Goal: Navigation & Orientation: Find specific page/section

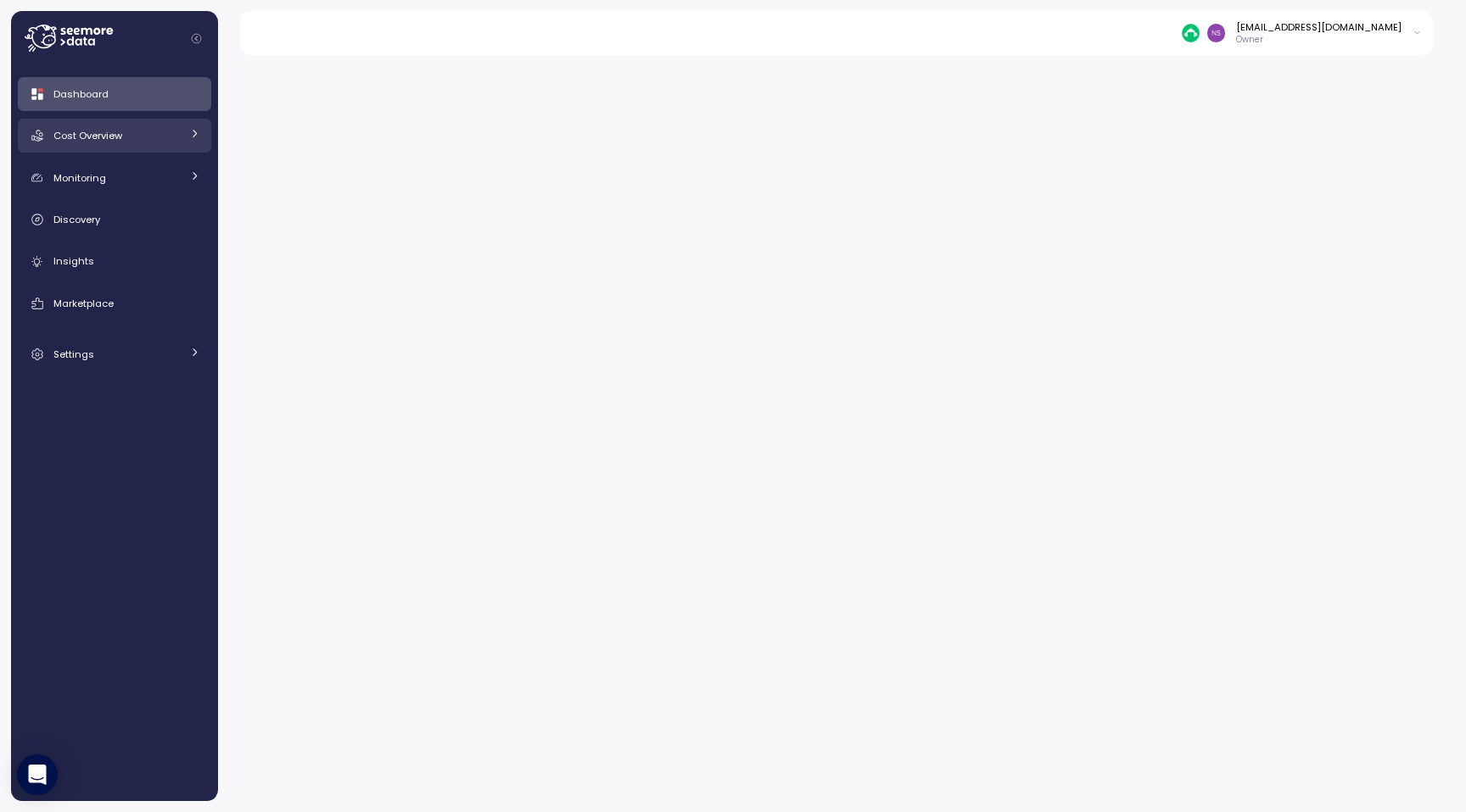
click at [128, 137] on div "Cost Overview" at bounding box center [117, 135] width 127 height 17
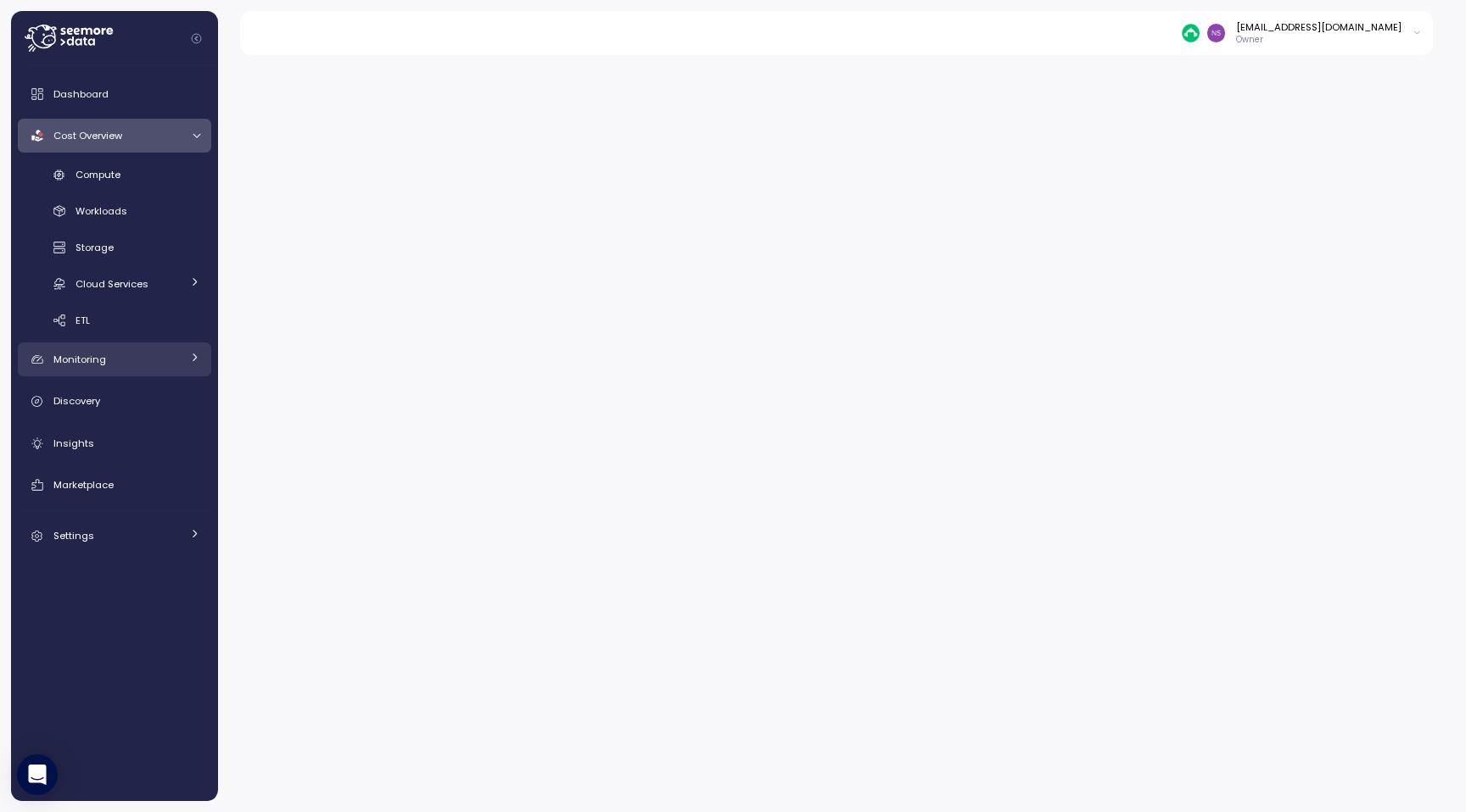
click at [161, 366] on div "Monitoring" at bounding box center [117, 359] width 127 height 17
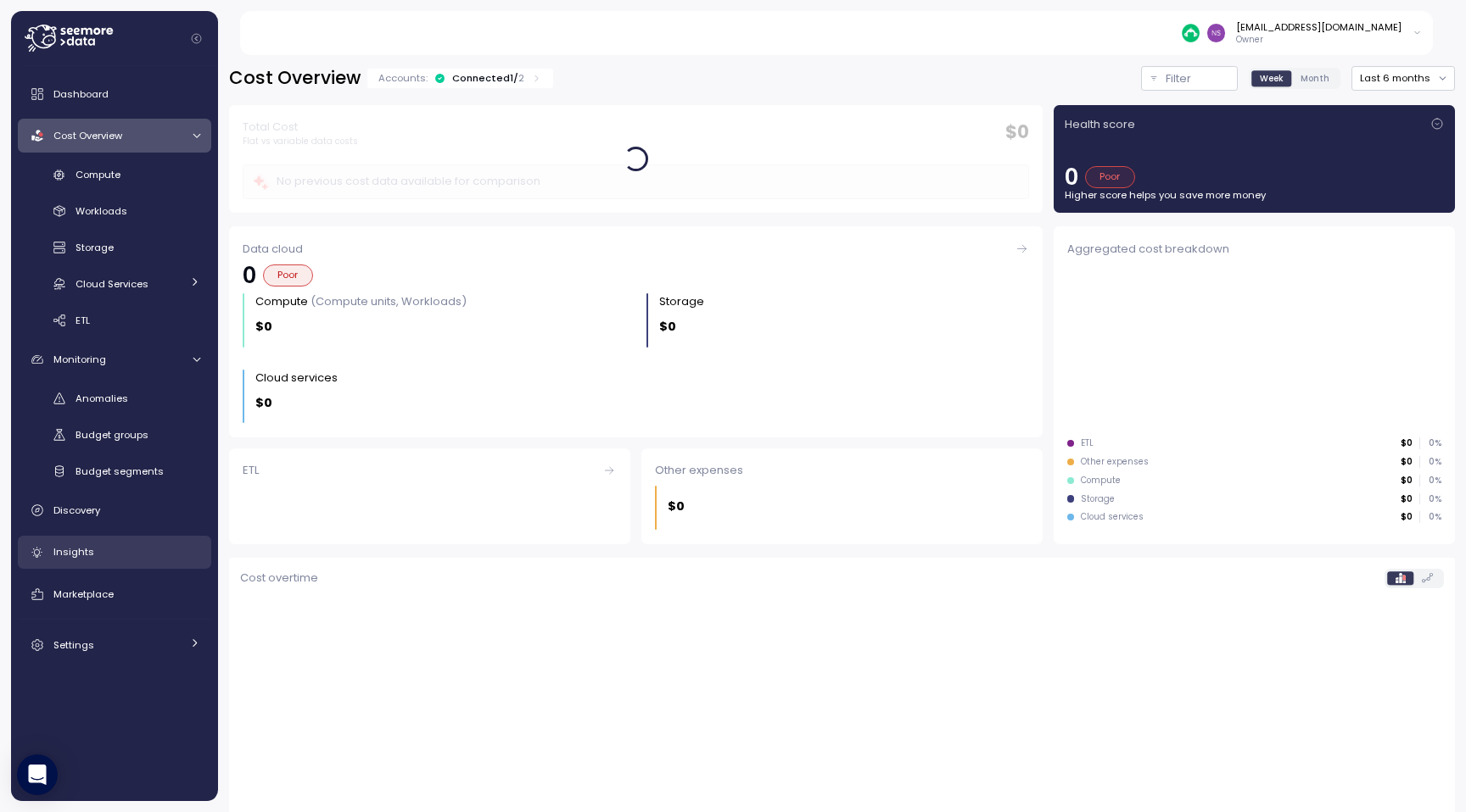
click at [124, 559] on div "Insights" at bounding box center [126, 552] width 146 height 17
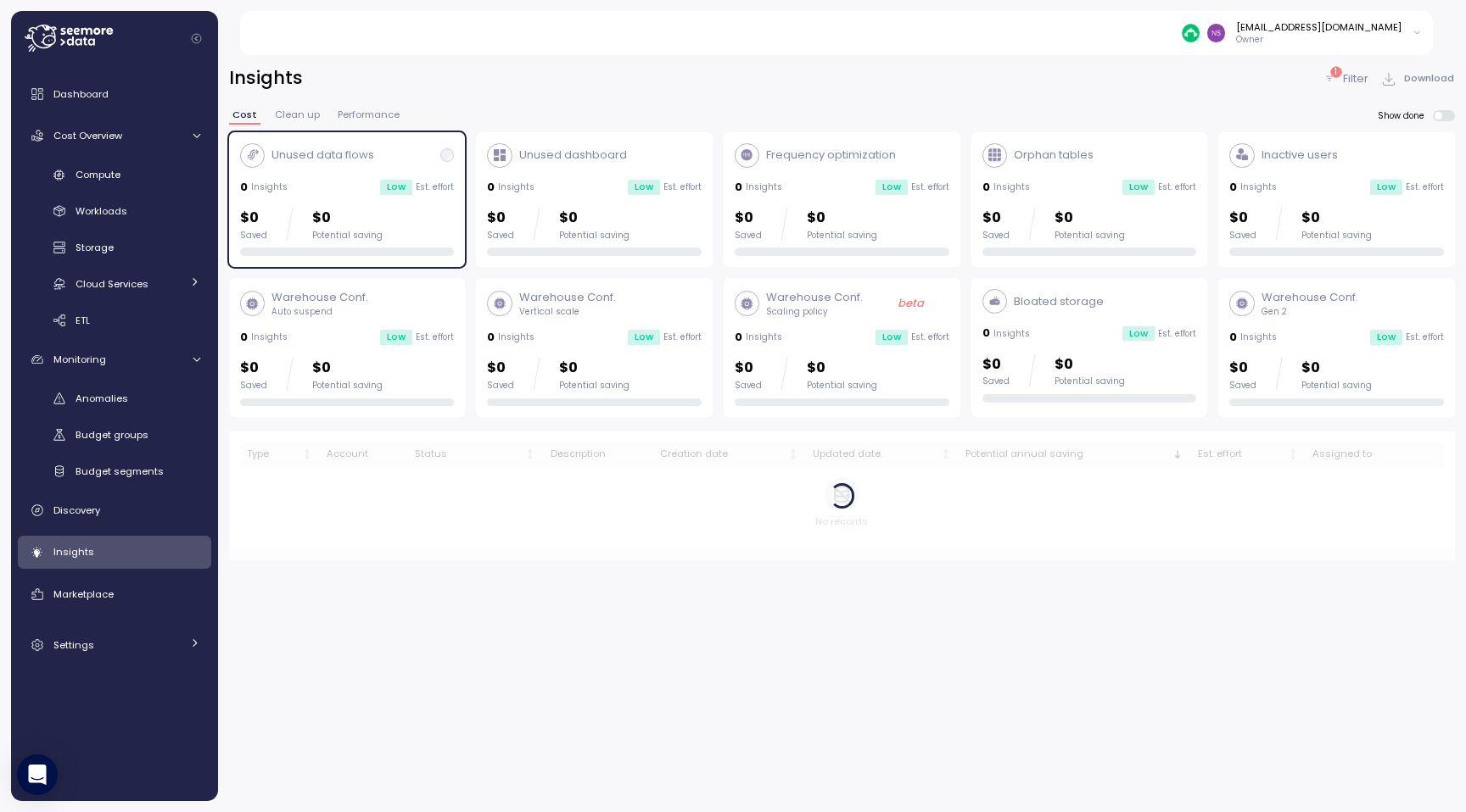
click at [350, 105] on div "Insights 1 Filter Download Cost Clean up Performance Show done Unused data flow…" at bounding box center [841, 314] width 1226 height 494
click at [357, 116] on span "Performance" at bounding box center [368, 115] width 62 height 10
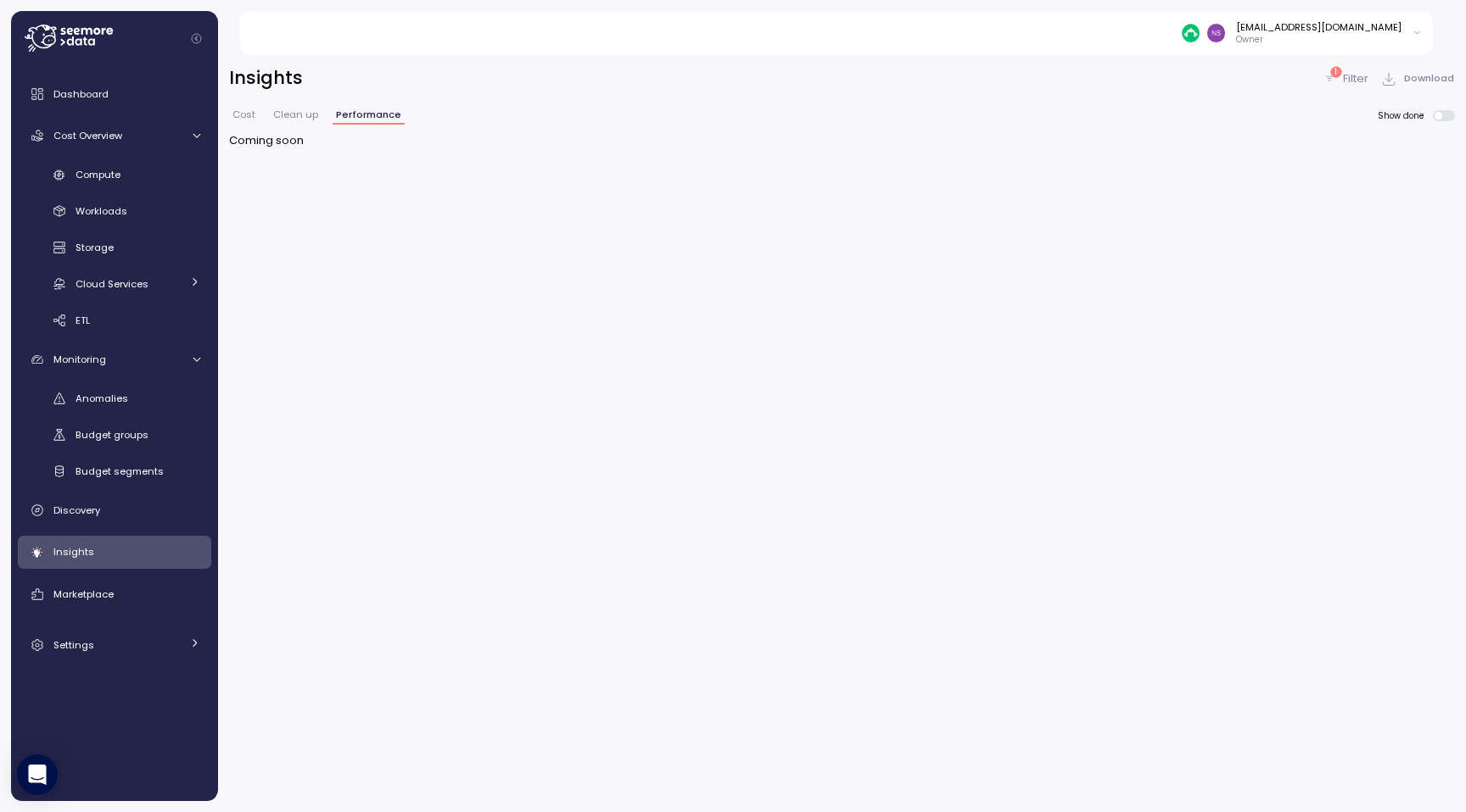
click at [1168, 404] on div "Insights 1 Filter Download Cost Clean up Performance Show done Coming soon" at bounding box center [842, 427] width 1248 height 768
click at [99, 603] on link "Marketplace" at bounding box center [114, 594] width 194 height 34
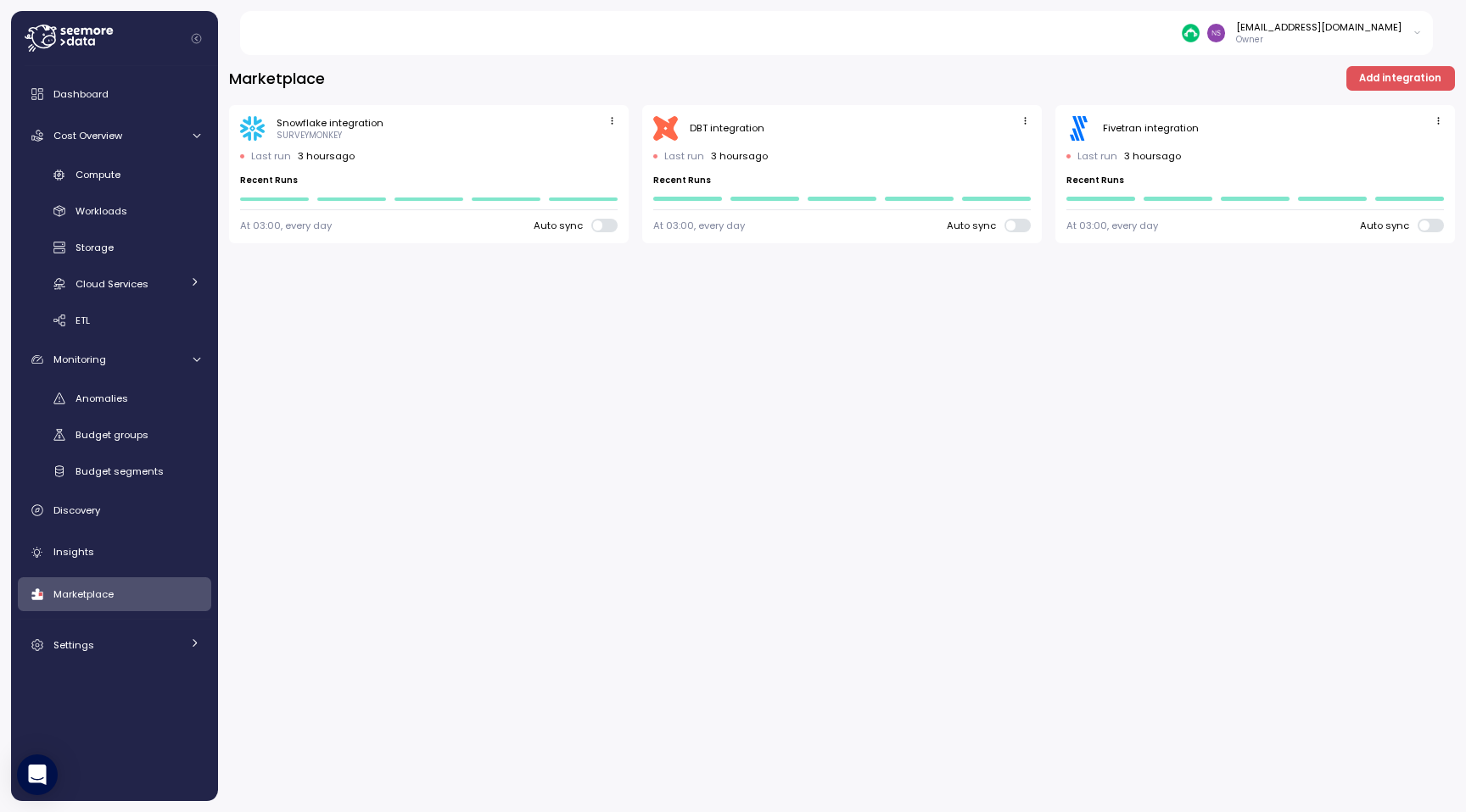
click at [1435, 87] on span "Add integration" at bounding box center [1400, 78] width 82 height 23
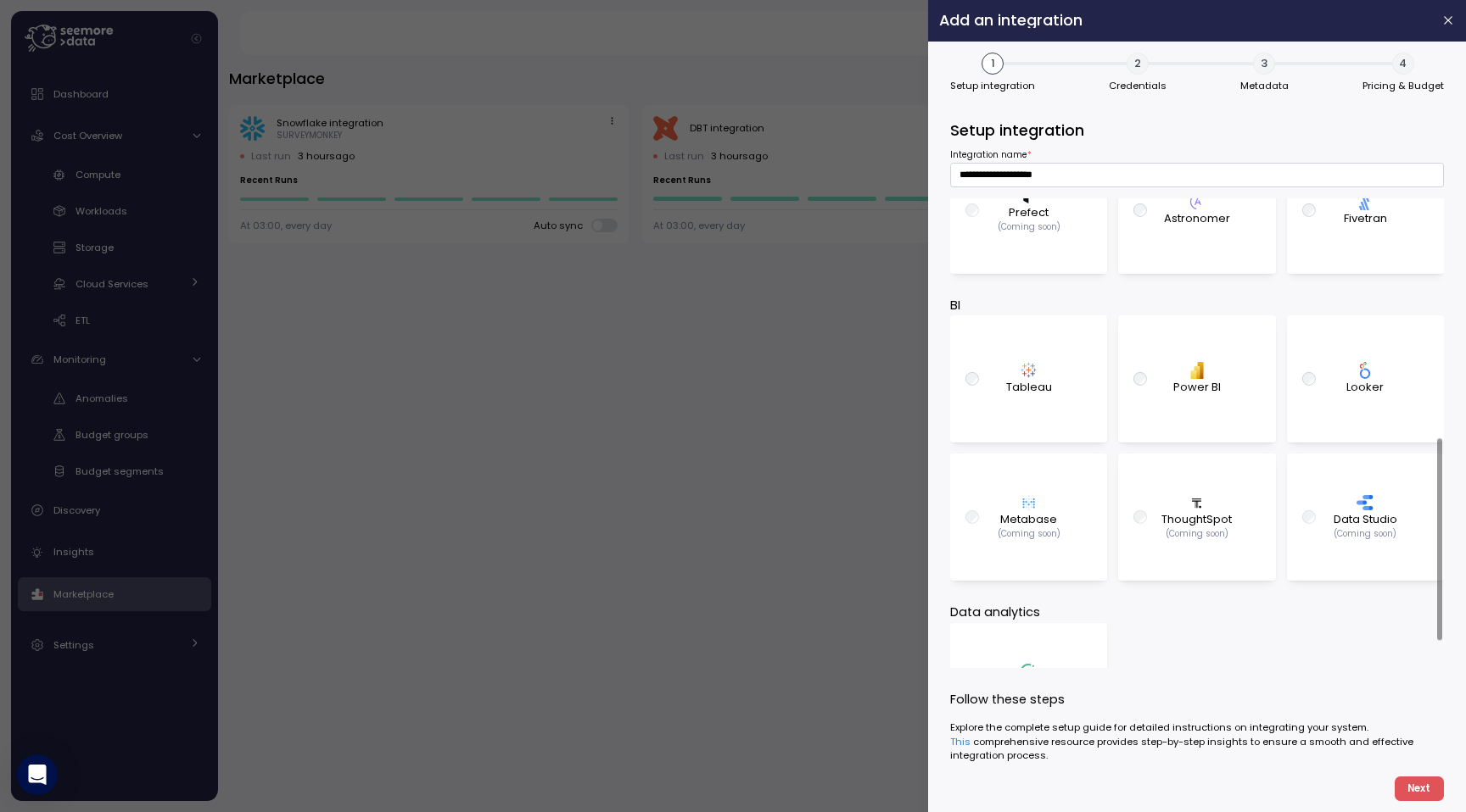
scroll to position [622, 0]
